Goal: Task Accomplishment & Management: Manage account settings

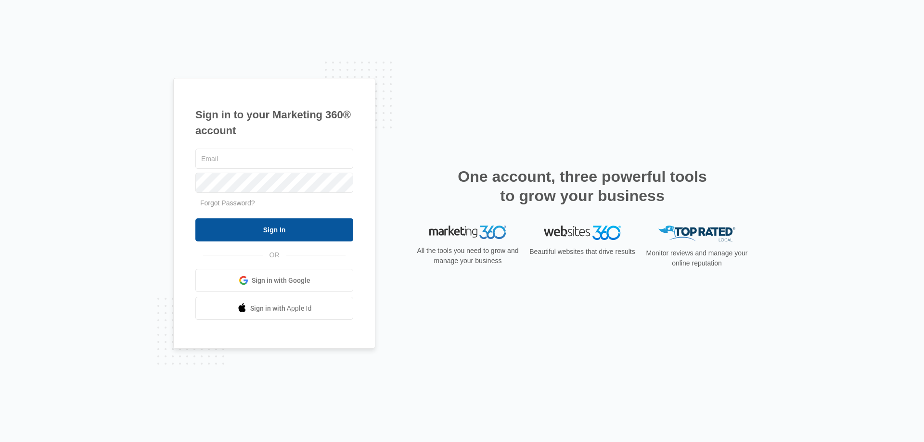
type input "[EMAIL_ADDRESS][DOMAIN_NAME]"
click at [298, 232] on input "Sign In" at bounding box center [274, 229] width 158 height 23
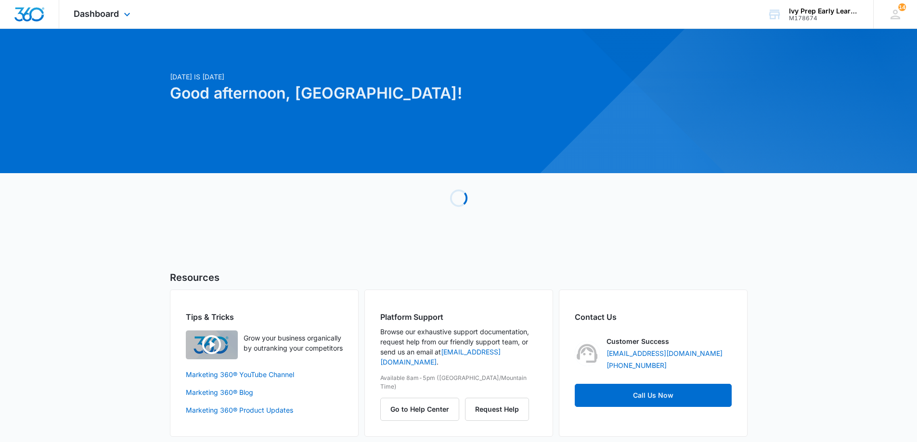
click at [79, 19] on div "Dashboard Apps Reputation Websites Forms CRM Email Social Content Ads Intellige…" at bounding box center [103, 14] width 88 height 28
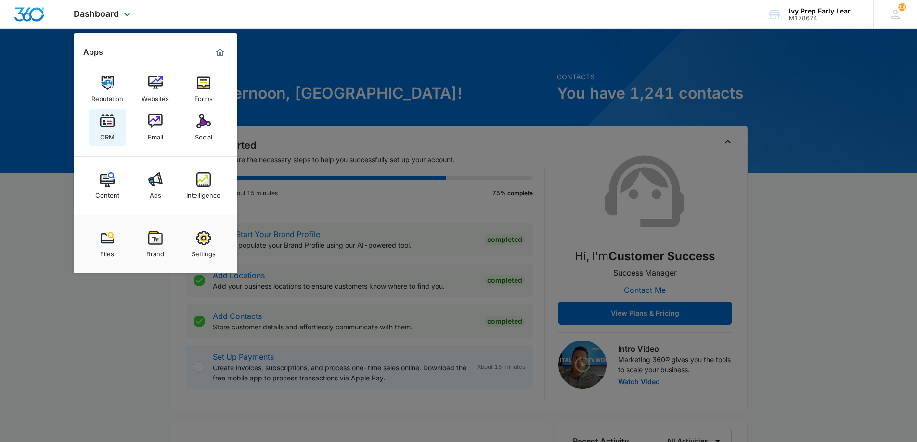
click at [115, 131] on link "CRM" at bounding box center [107, 127] width 37 height 37
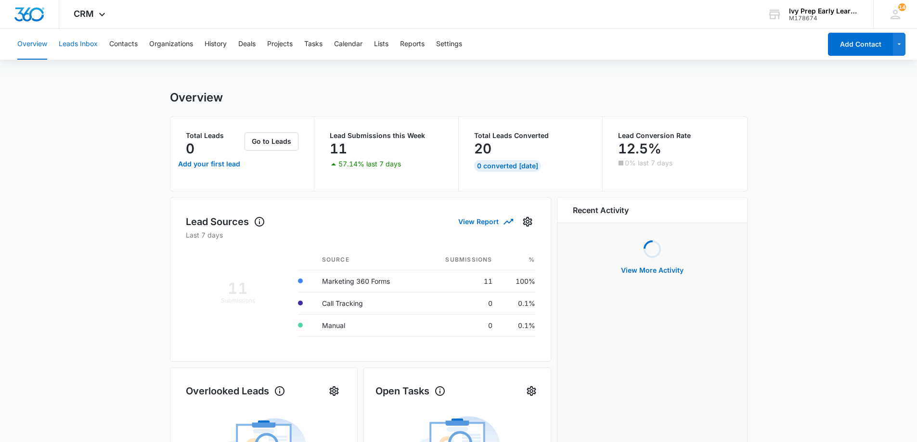
click at [79, 48] on button "Leads Inbox" at bounding box center [78, 44] width 39 height 31
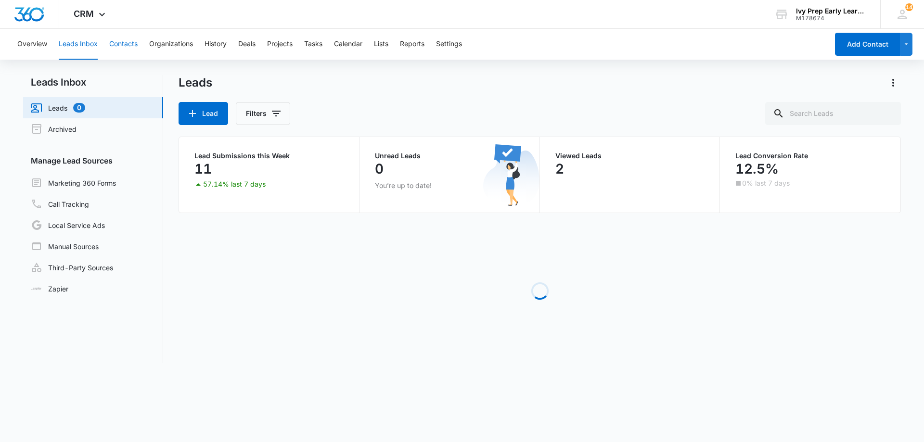
click at [112, 39] on button "Contacts" at bounding box center [123, 44] width 28 height 31
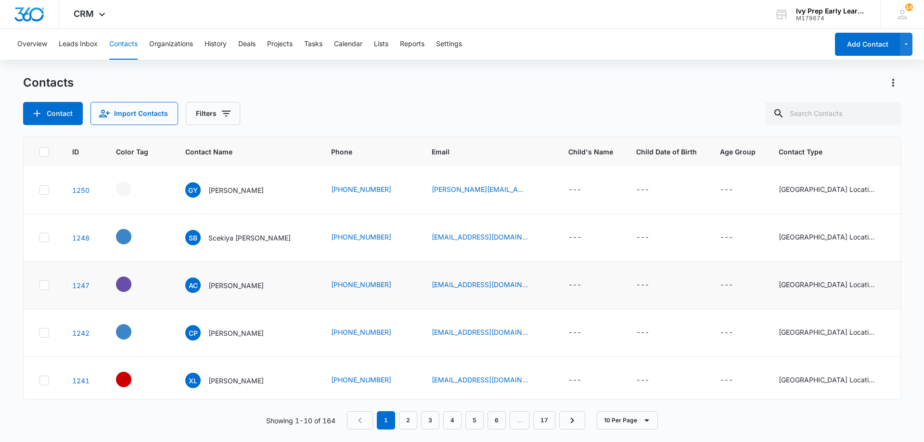
scroll to position [96, 0]
click at [234, 281] on p "Ashley Cordero" at bounding box center [235, 285] width 55 height 10
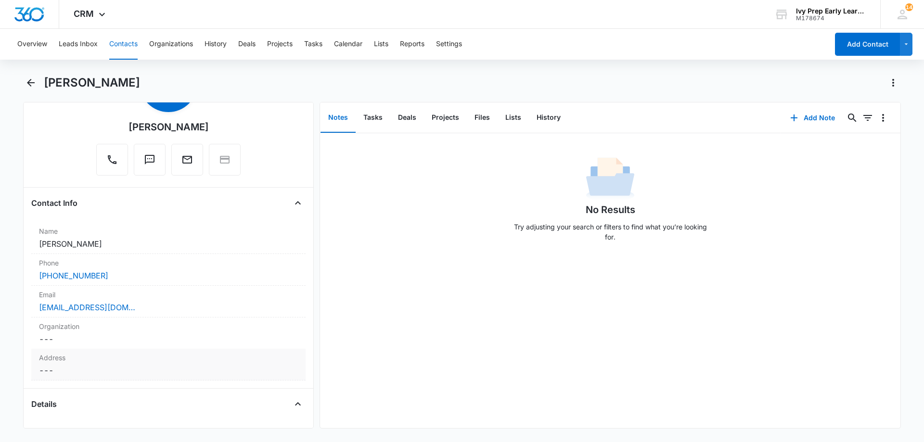
scroll to position [241, 0]
